Goal: Transaction & Acquisition: Book appointment/travel/reservation

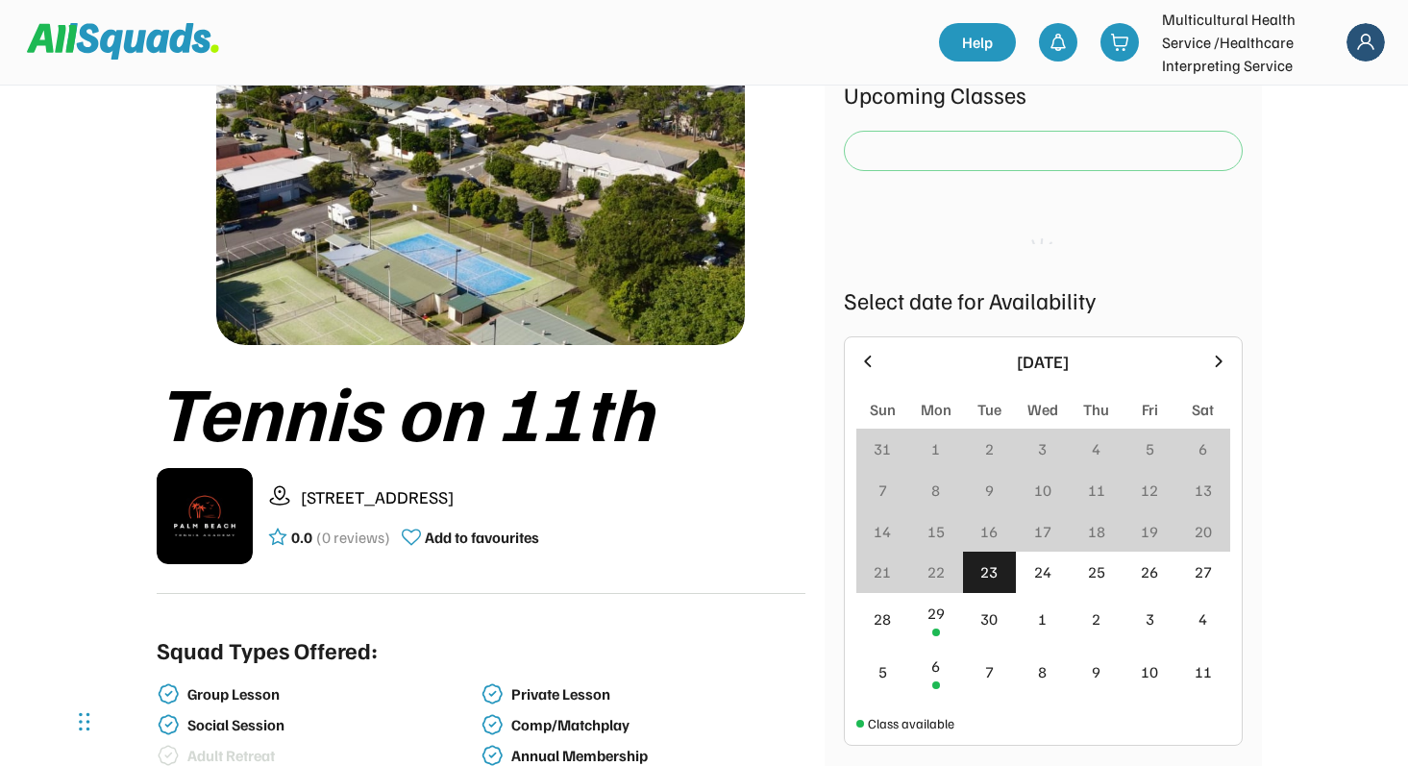
scroll to position [91, 0]
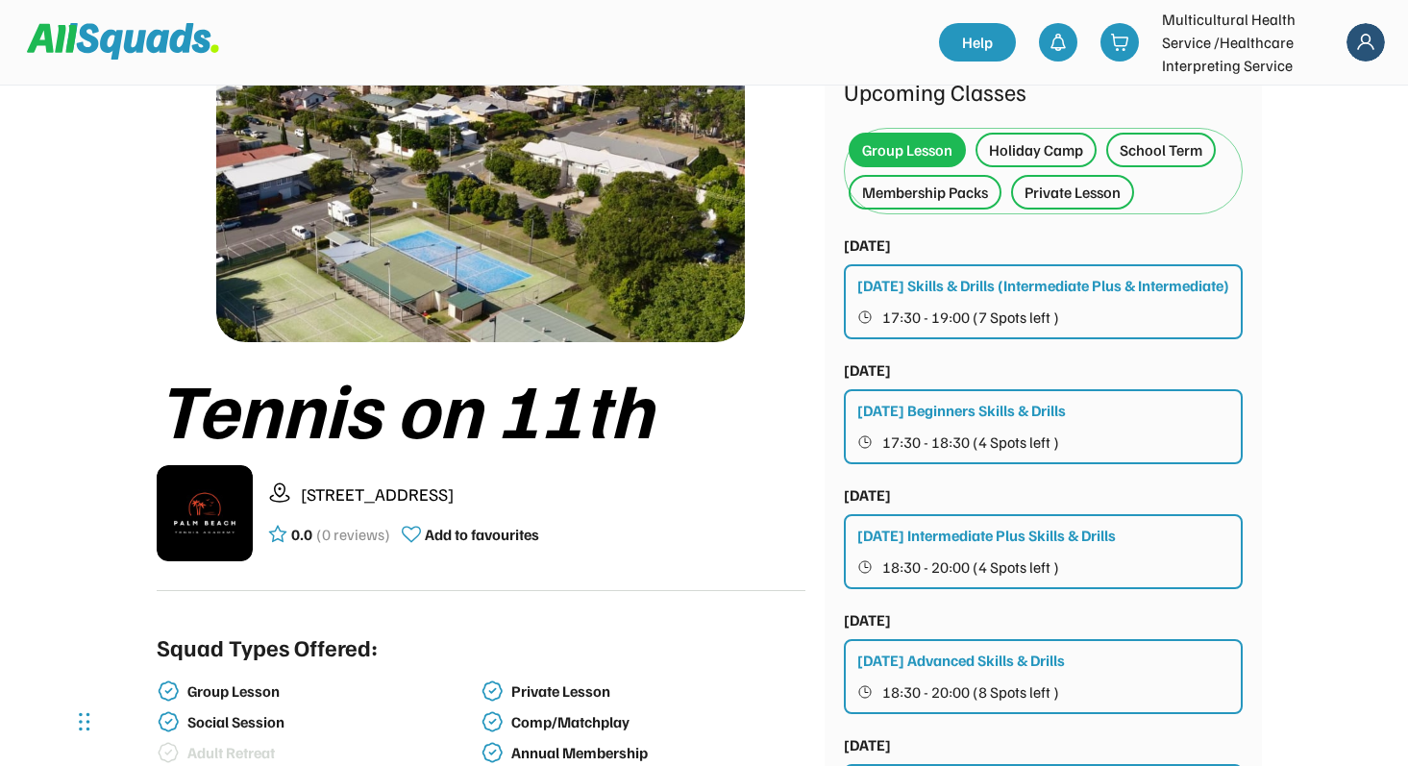
click at [1040, 157] on div "Holiday Camp" at bounding box center [1036, 149] width 94 height 23
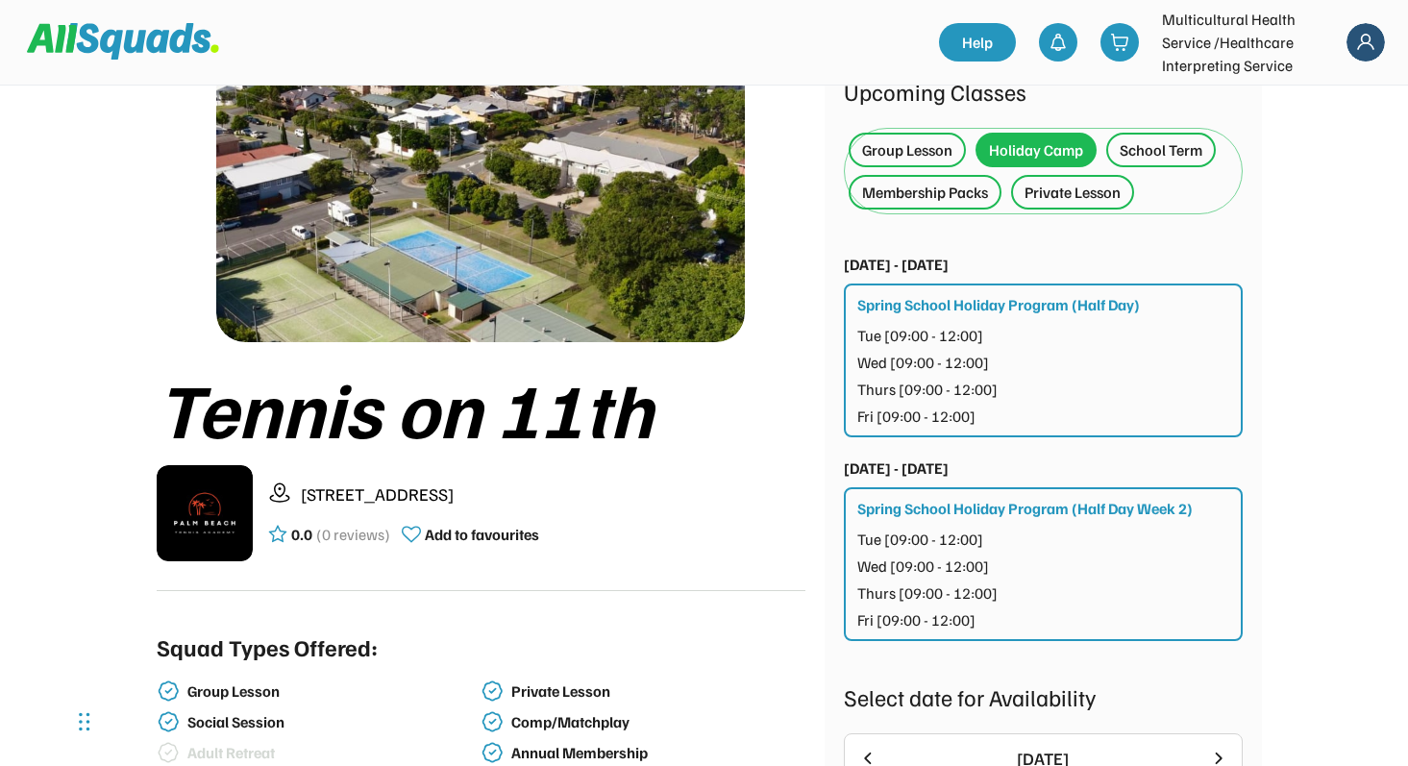
click at [917, 157] on div "Group Lesson" at bounding box center [907, 149] width 90 height 23
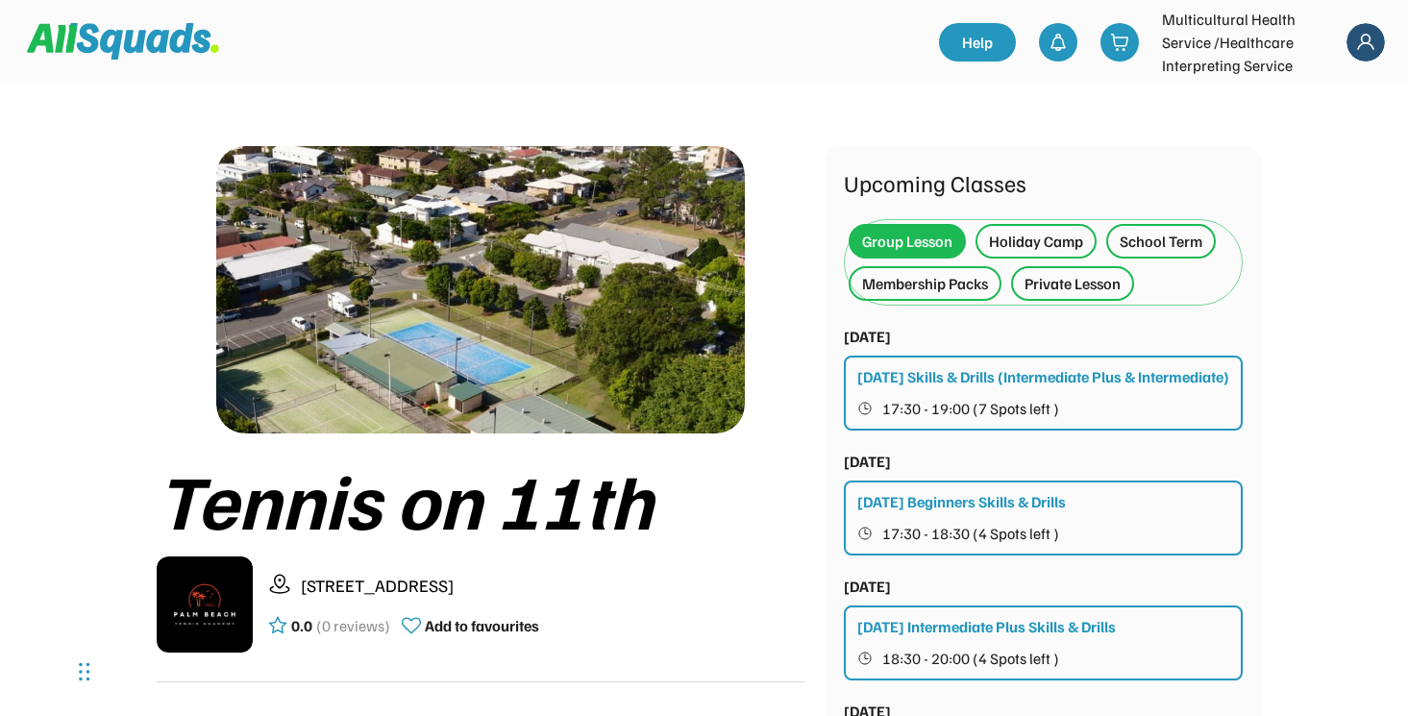
click at [1021, 239] on div "Holiday Camp" at bounding box center [1036, 241] width 94 height 23
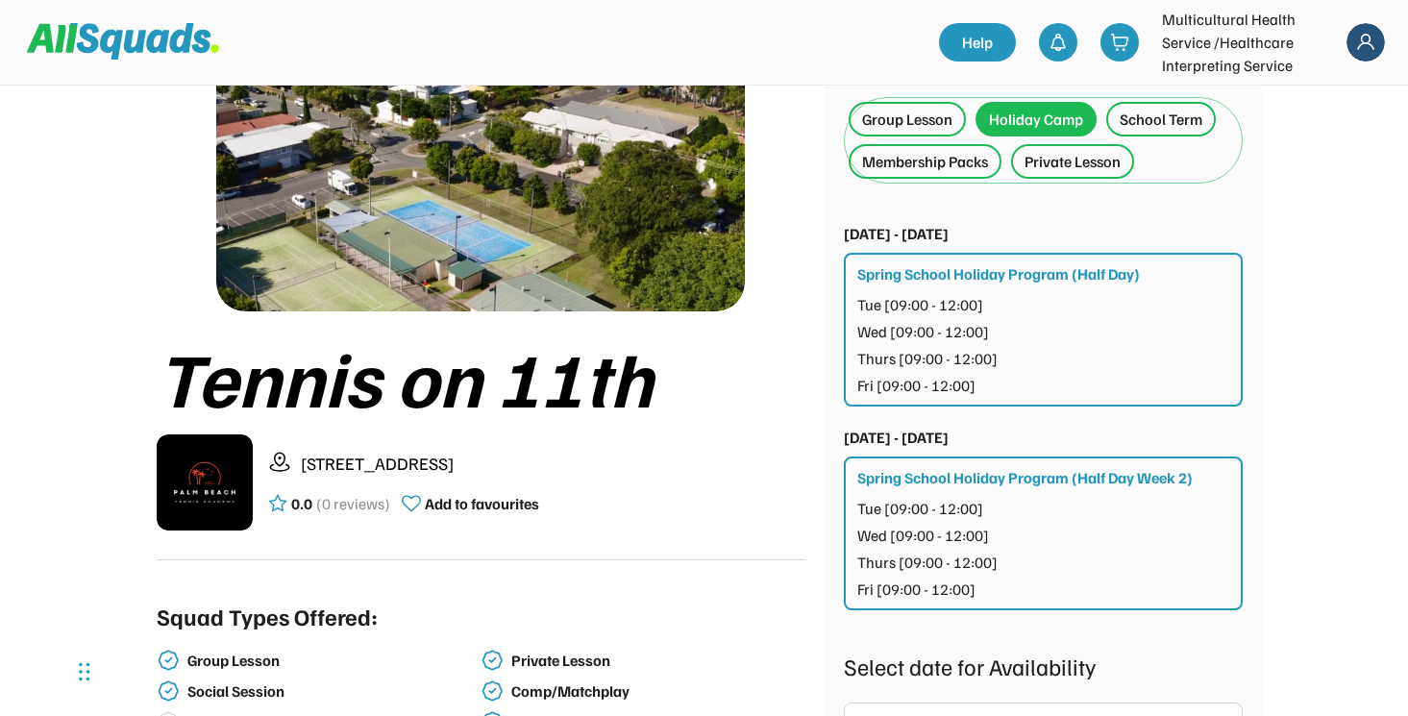
scroll to position [47, 0]
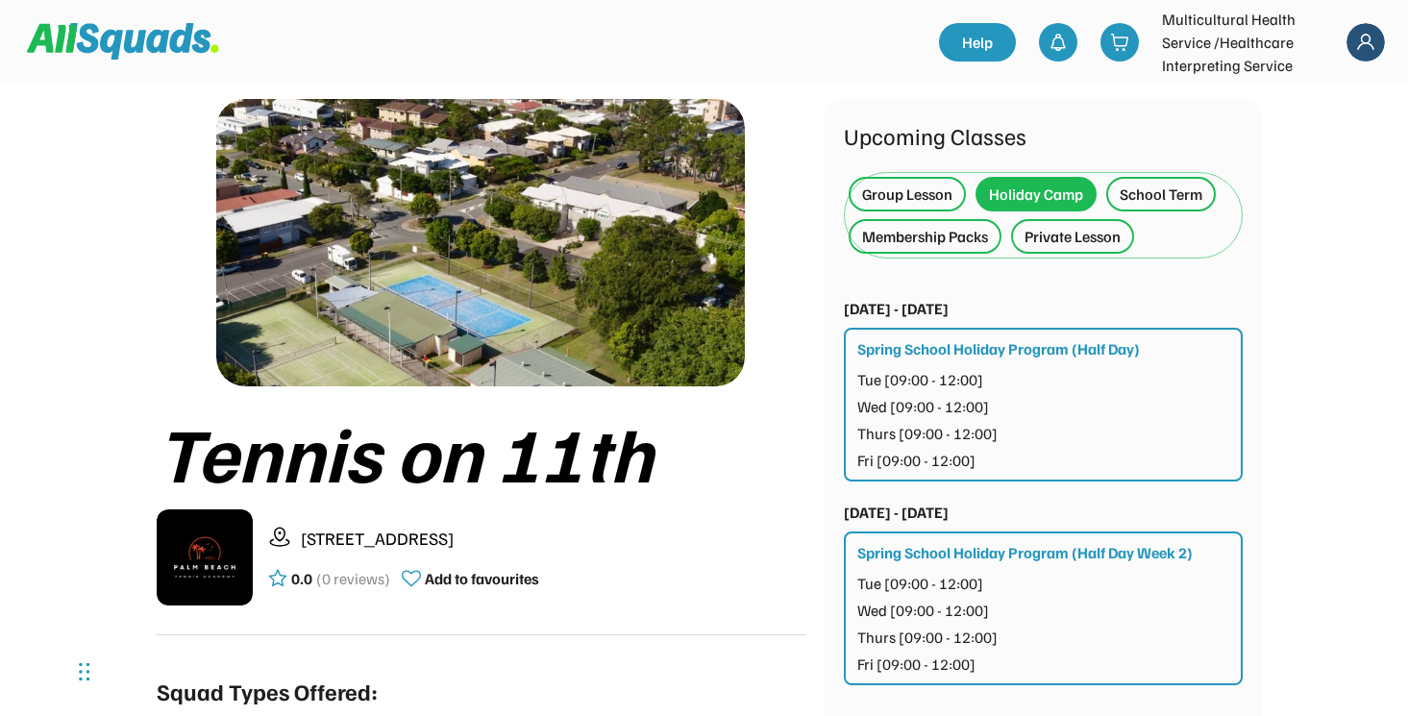
click at [1093, 232] on div "Private Lesson" at bounding box center [1072, 236] width 96 height 23
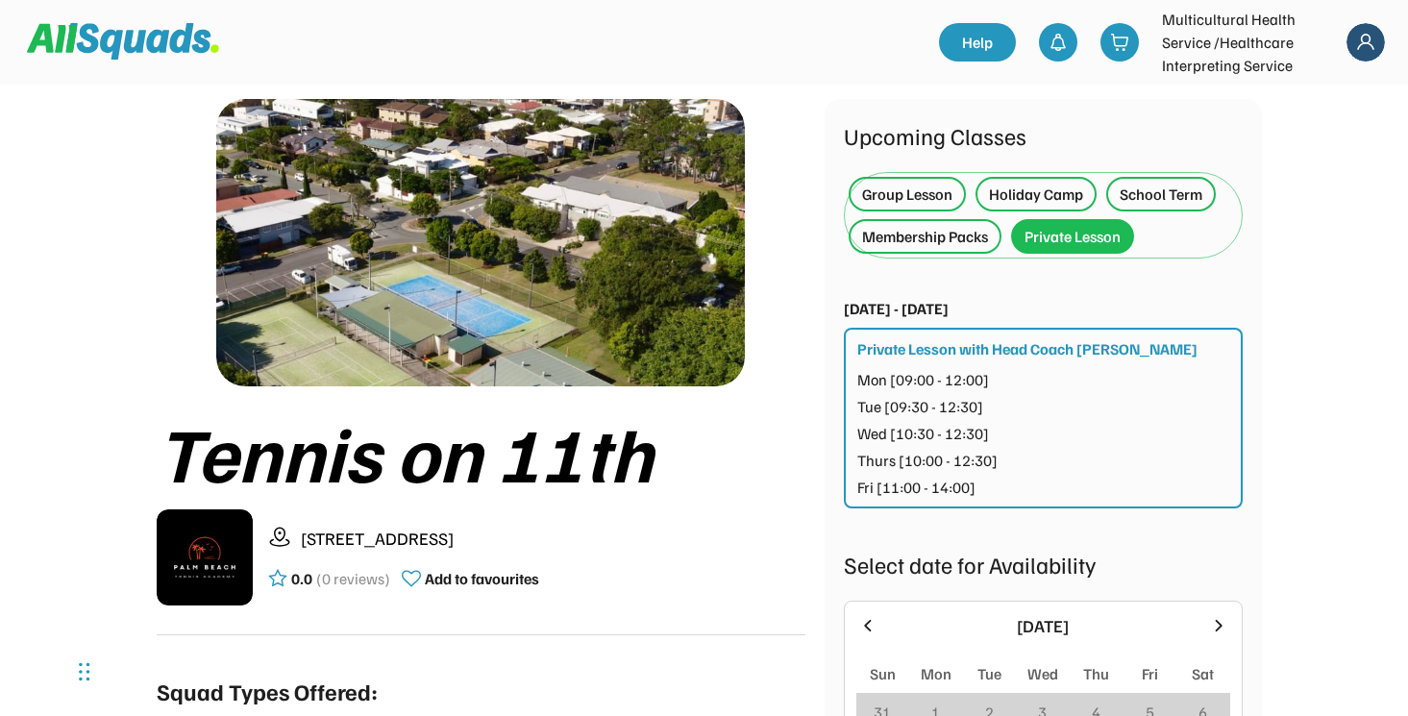
click at [1041, 192] on div "Holiday Camp" at bounding box center [1036, 194] width 94 height 23
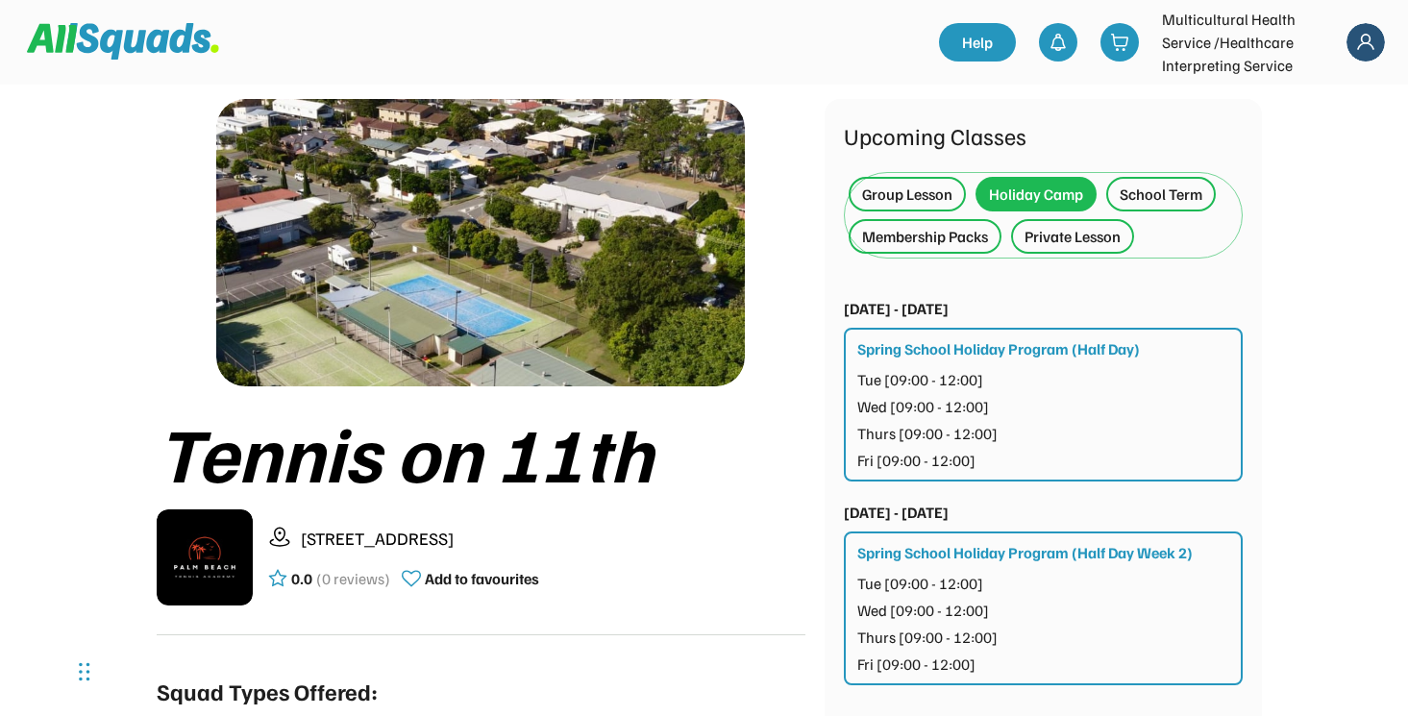
click at [999, 390] on div "Mon [ - ] Tue [09:00 - 12:00] Wed [09:00 - 12:00] Thurs [09:00 - 12:00] Fri [09…" at bounding box center [1044, 420] width 374 height 104
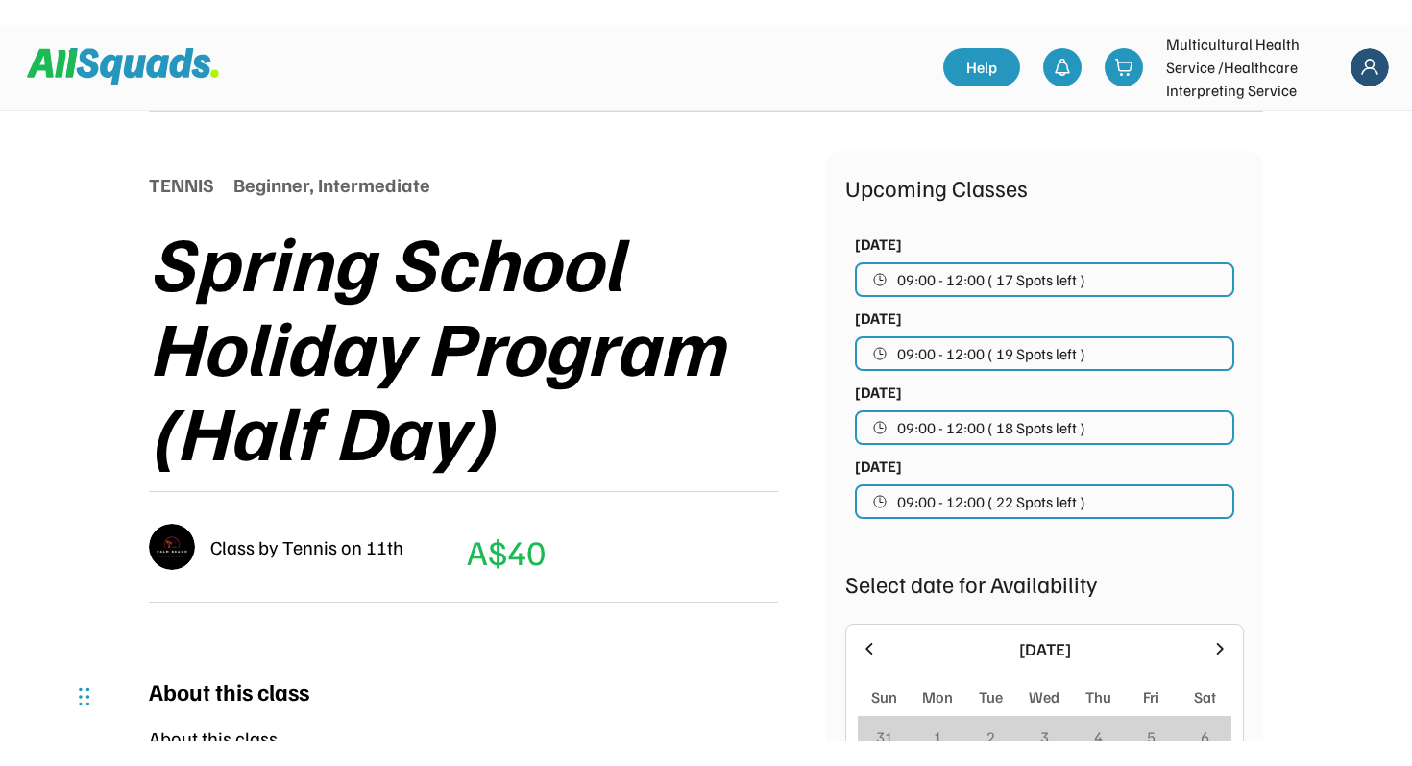
scroll to position [147, 0]
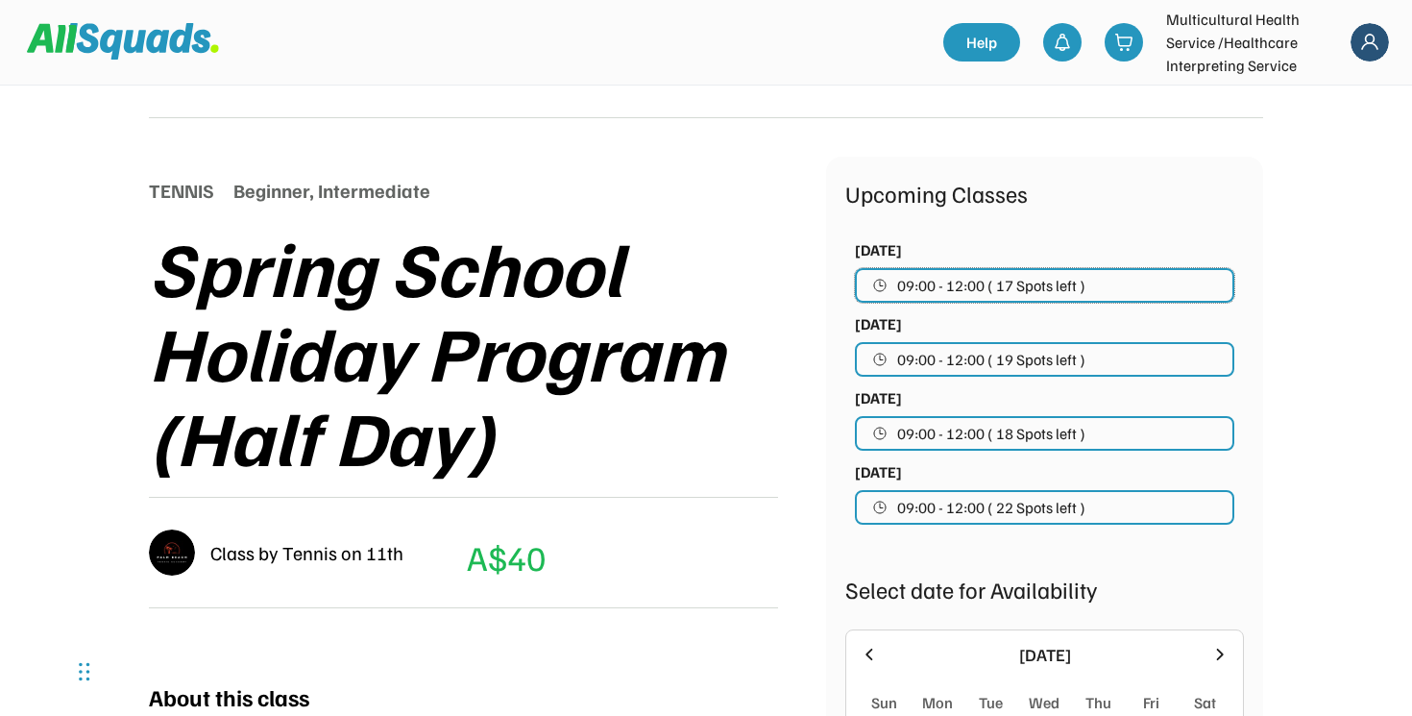
click at [1092, 275] on button "09:00 - 12:00 ( 17 Spots left )" at bounding box center [1045, 285] width 380 height 35
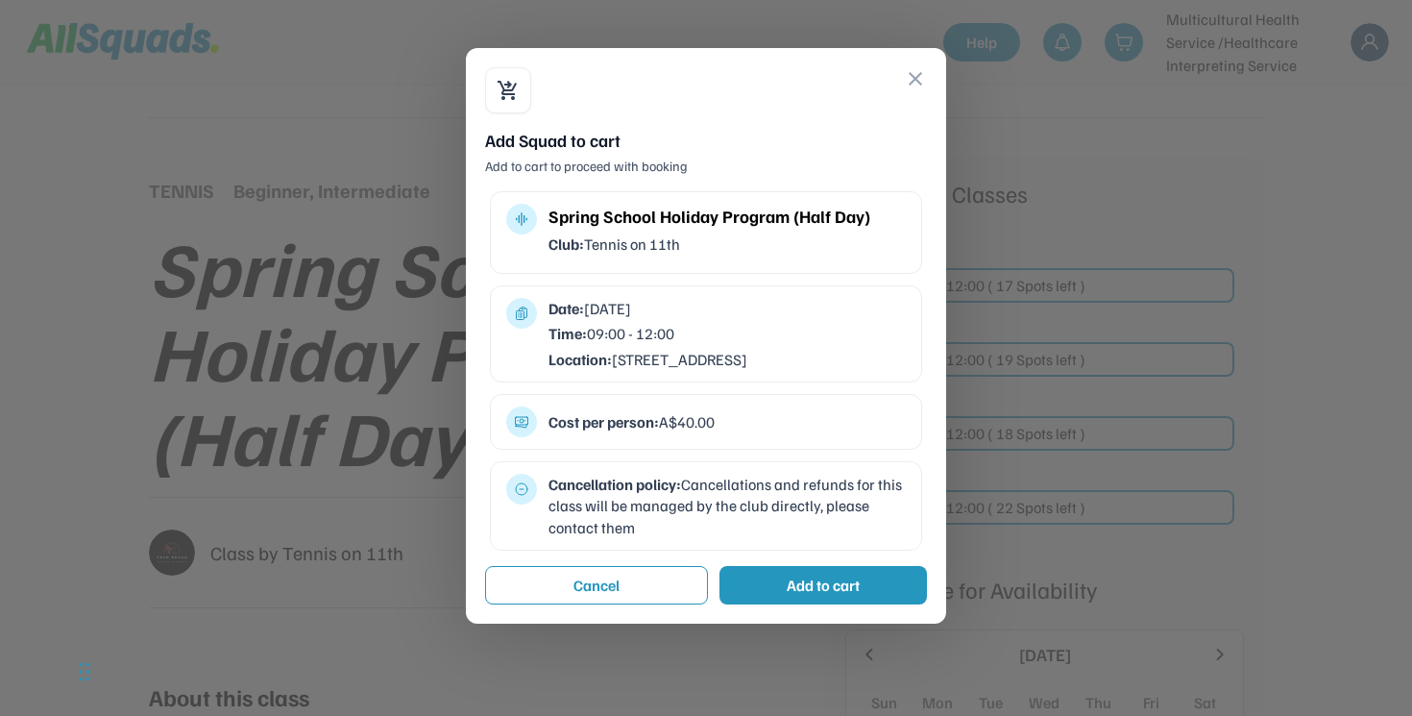
click at [910, 72] on button "close" at bounding box center [915, 78] width 23 height 23
